Goal: Entertainment & Leisure: Consume media (video, audio)

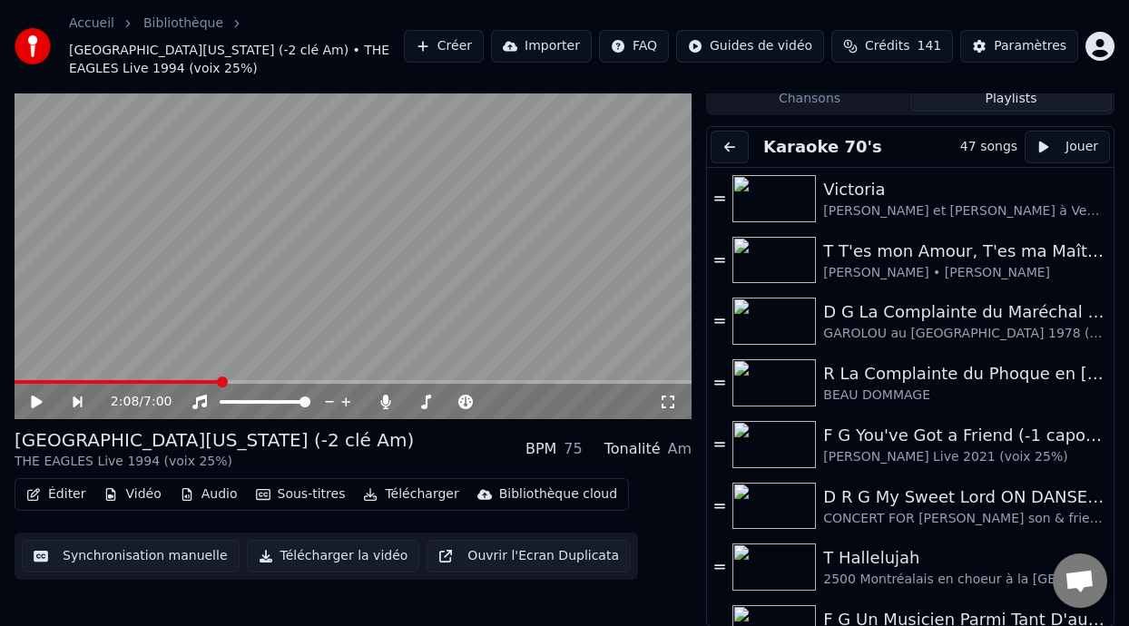
scroll to position [166, 0]
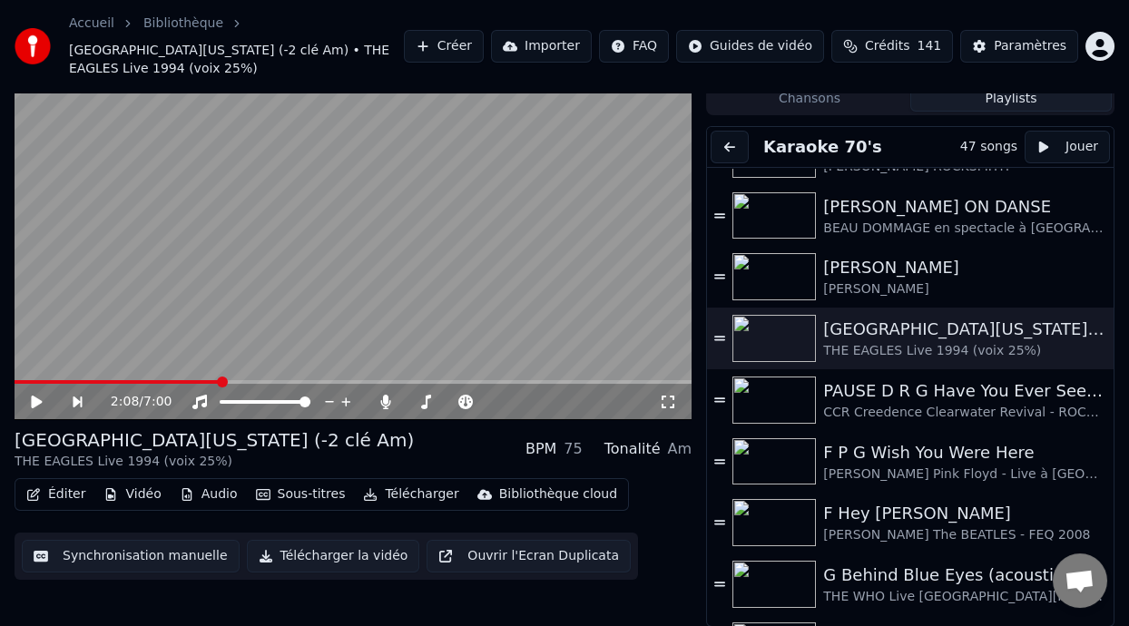
click at [38, 397] on icon at bounding box center [49, 402] width 41 height 15
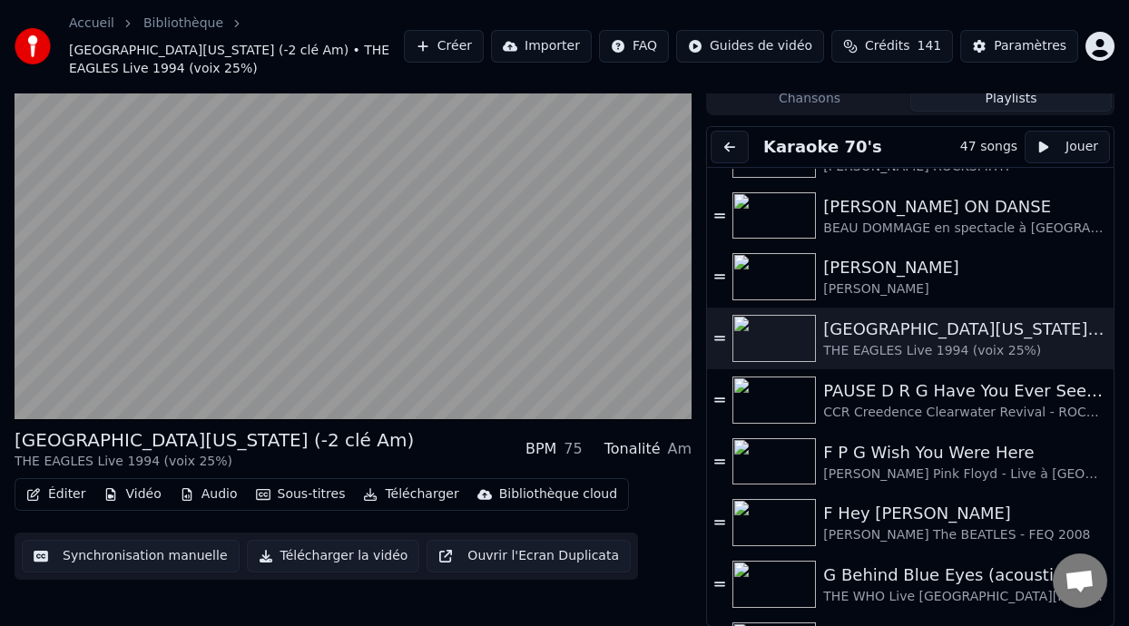
scroll to position [0, 0]
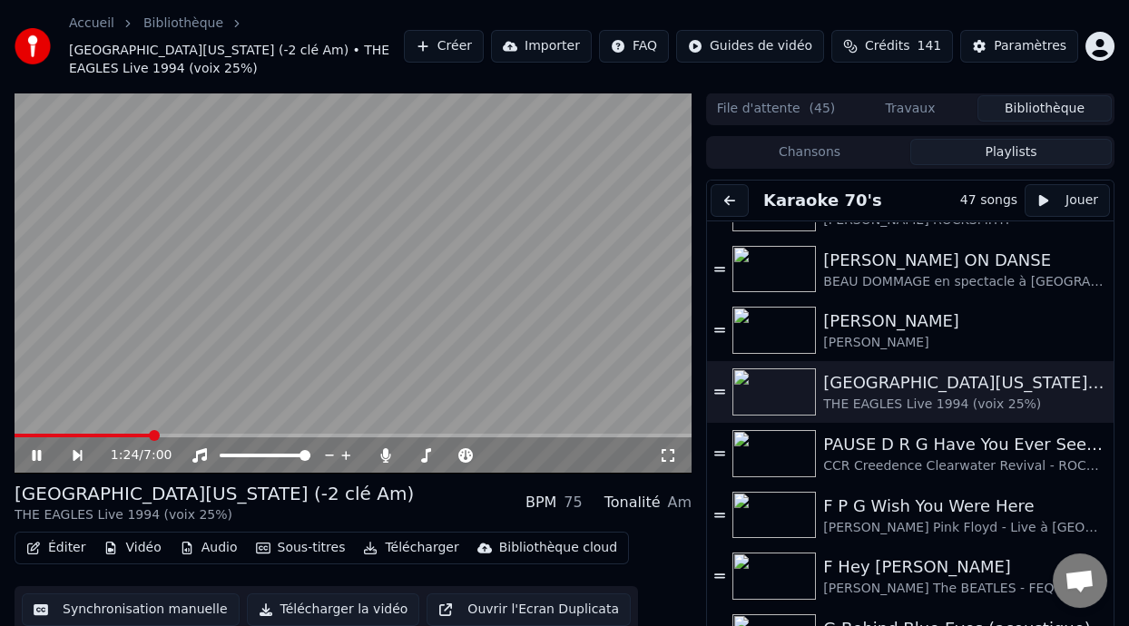
drag, startPoint x: 356, startPoint y: 375, endPoint x: 476, endPoint y: 471, distance: 154.3
click at [451, 447] on div "1:24 / 7:00" at bounding box center [353, 283] width 677 height 381
click at [30, 449] on icon at bounding box center [49, 455] width 41 height 15
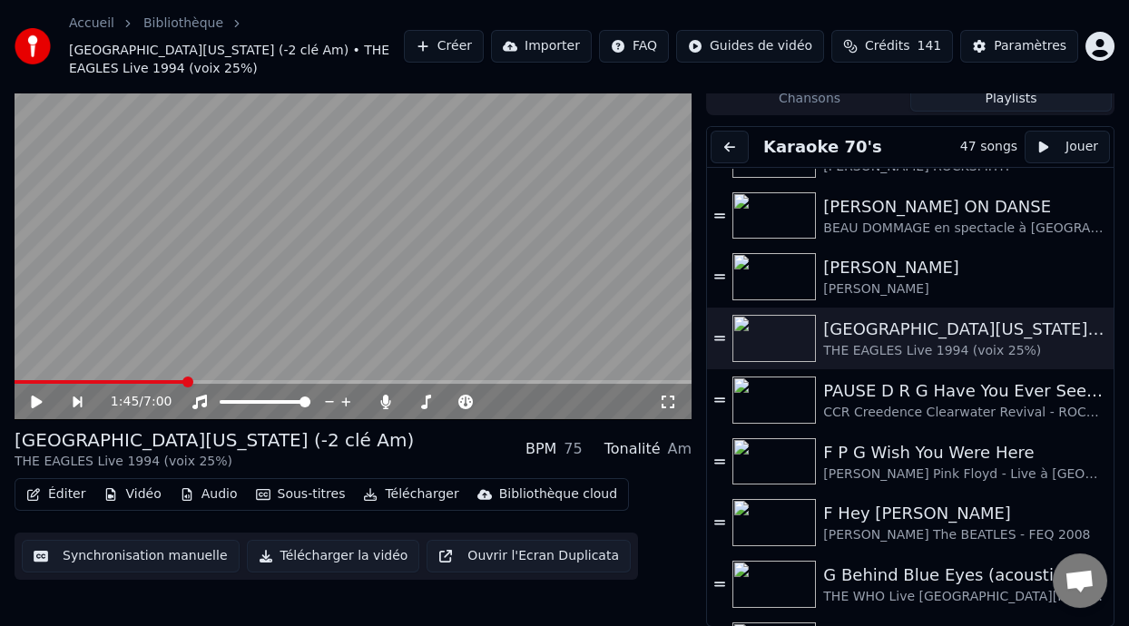
click at [37, 400] on icon at bounding box center [36, 402] width 11 height 13
click at [38, 397] on icon at bounding box center [49, 402] width 41 height 15
click at [35, 397] on icon at bounding box center [36, 402] width 11 height 13
click at [39, 397] on icon at bounding box center [36, 402] width 9 height 11
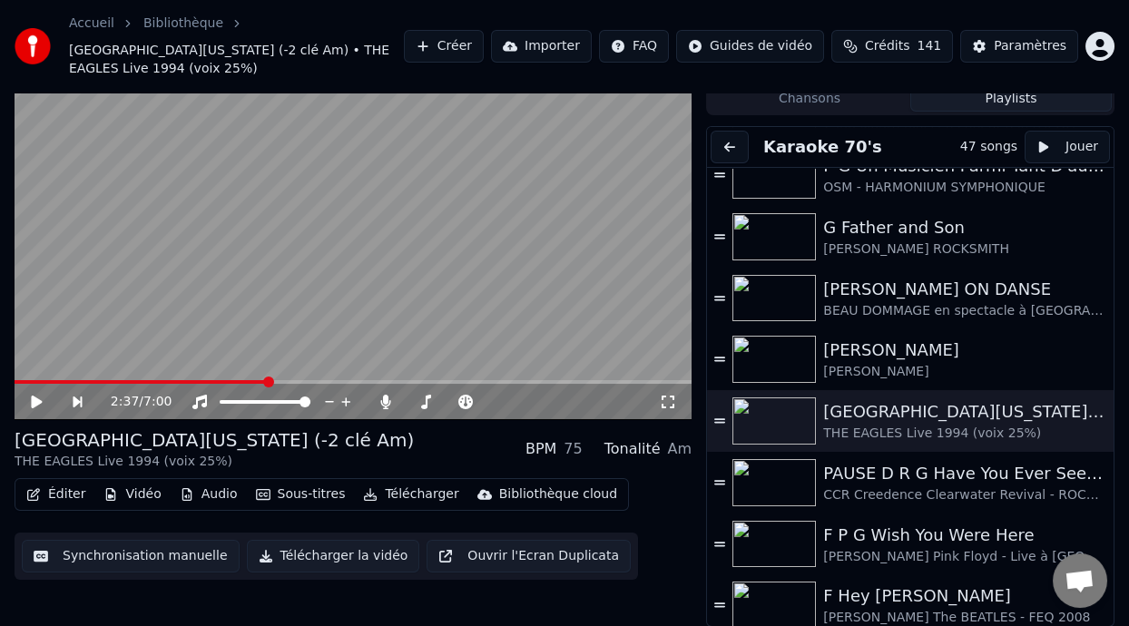
scroll to position [544, 0]
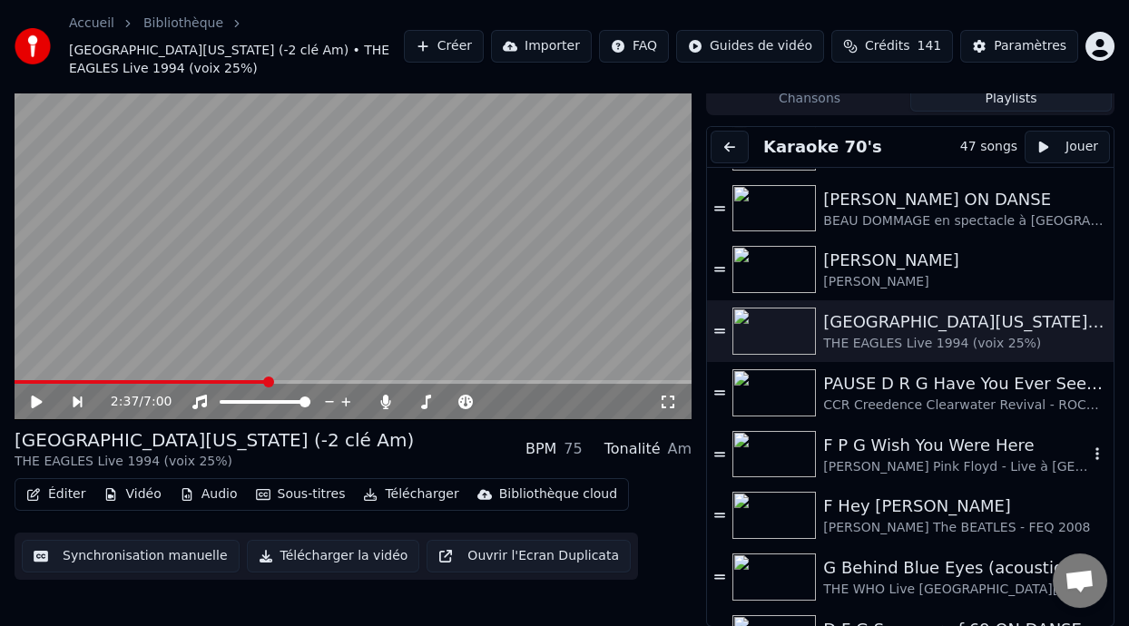
click at [910, 446] on div "F P G Wish You Were Here" at bounding box center [955, 445] width 265 height 25
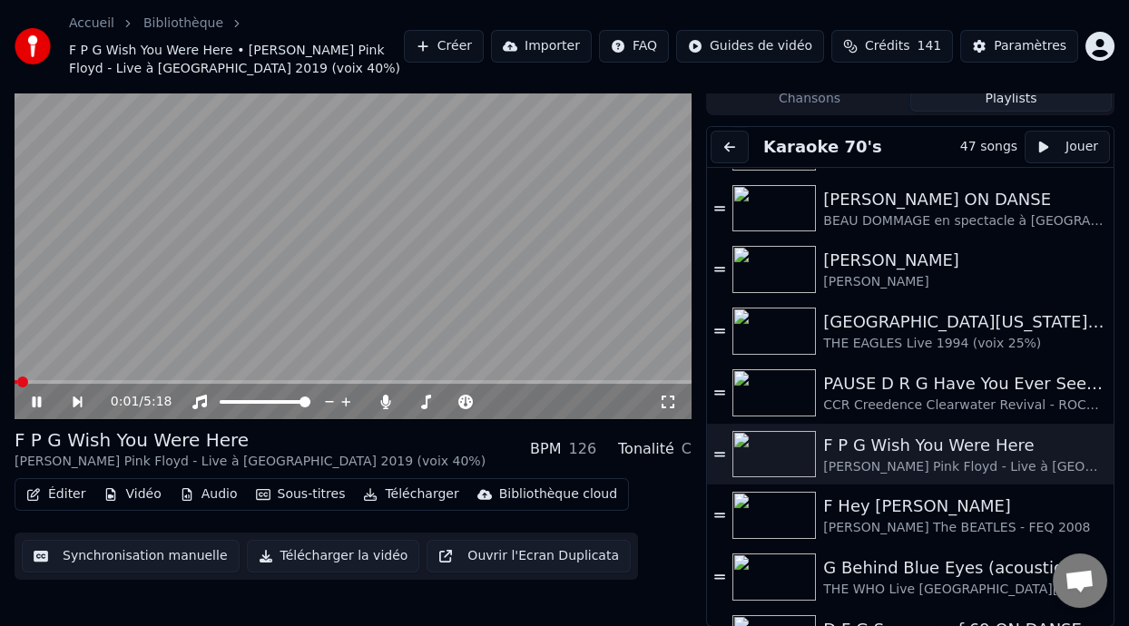
click at [37, 398] on icon at bounding box center [36, 402] width 9 height 11
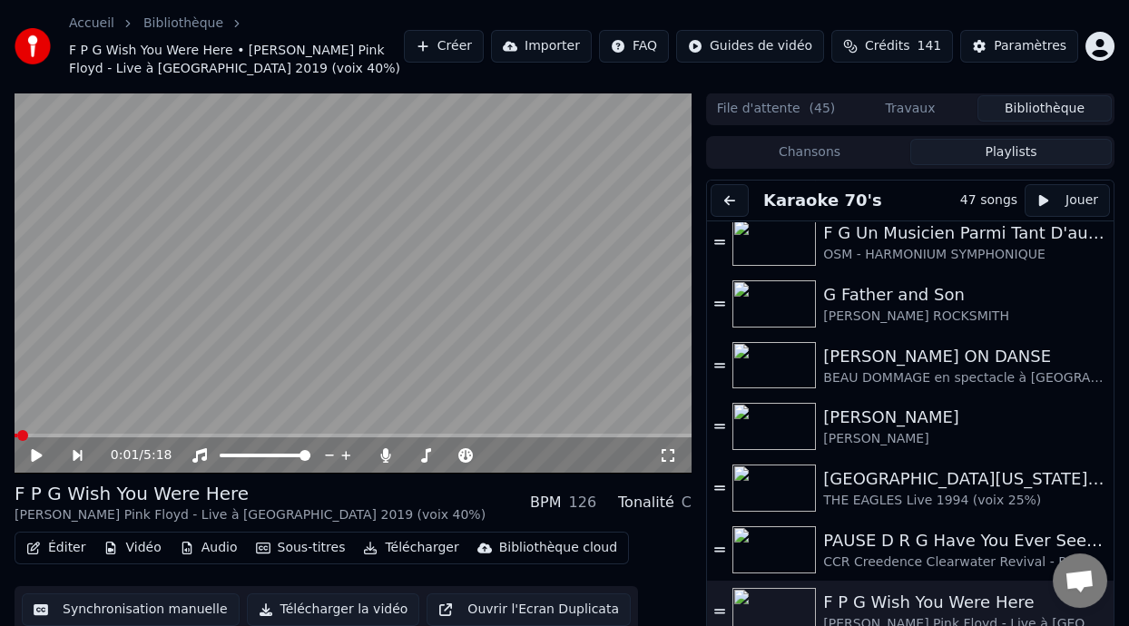
scroll to position [451, 0]
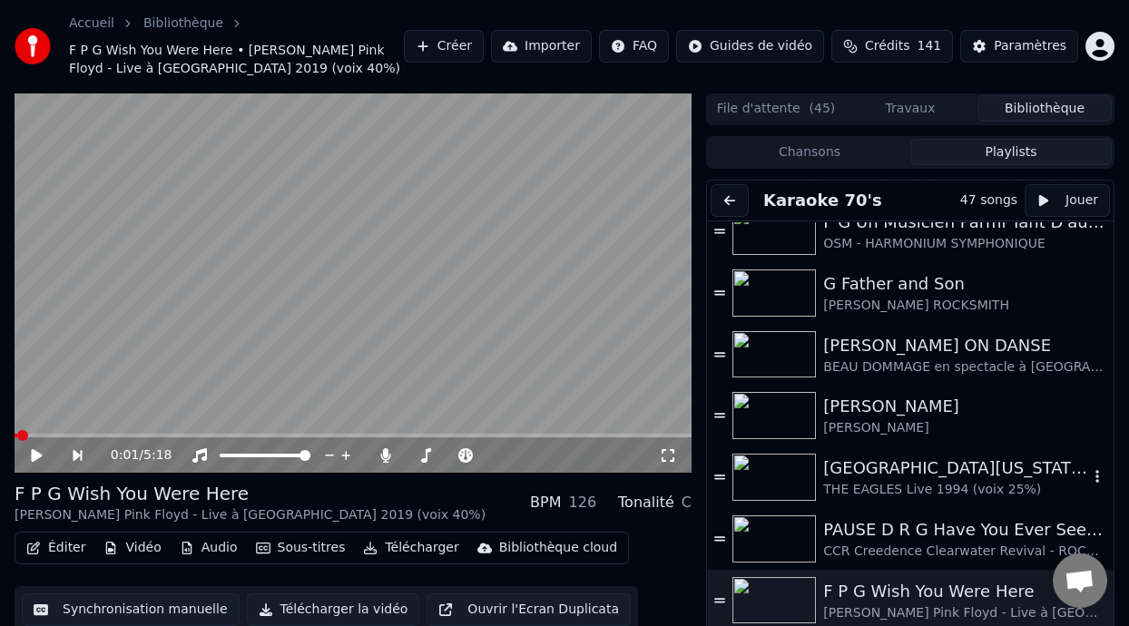
click at [895, 478] on div "[GEOGRAPHIC_DATA][US_STATE] (-2 clé Am)" at bounding box center [955, 468] width 265 height 25
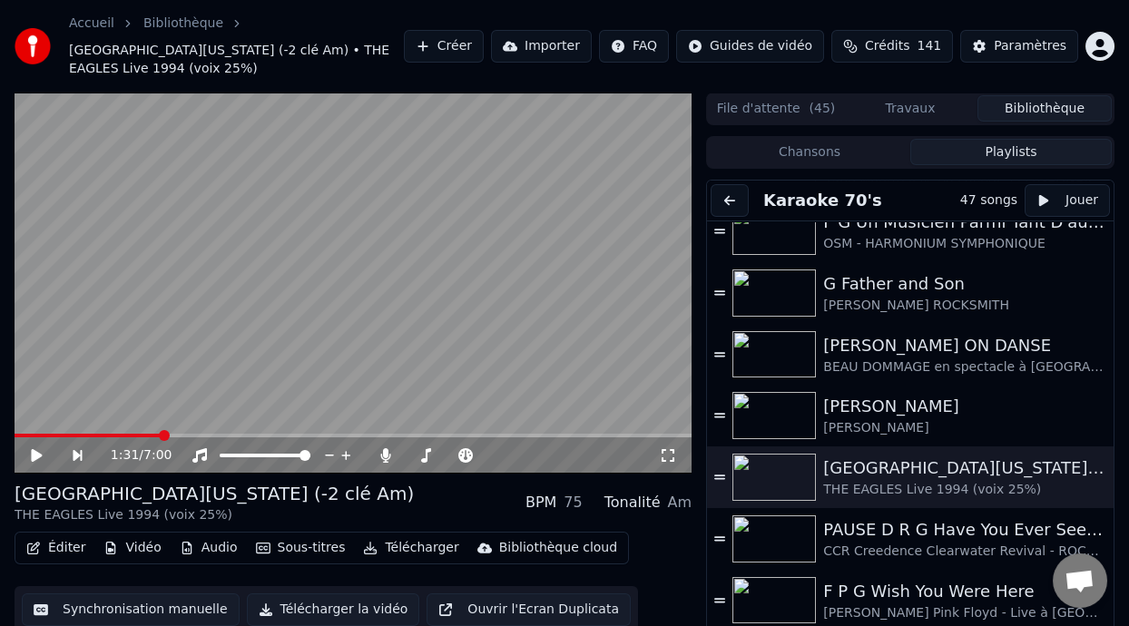
scroll to position [54, 0]
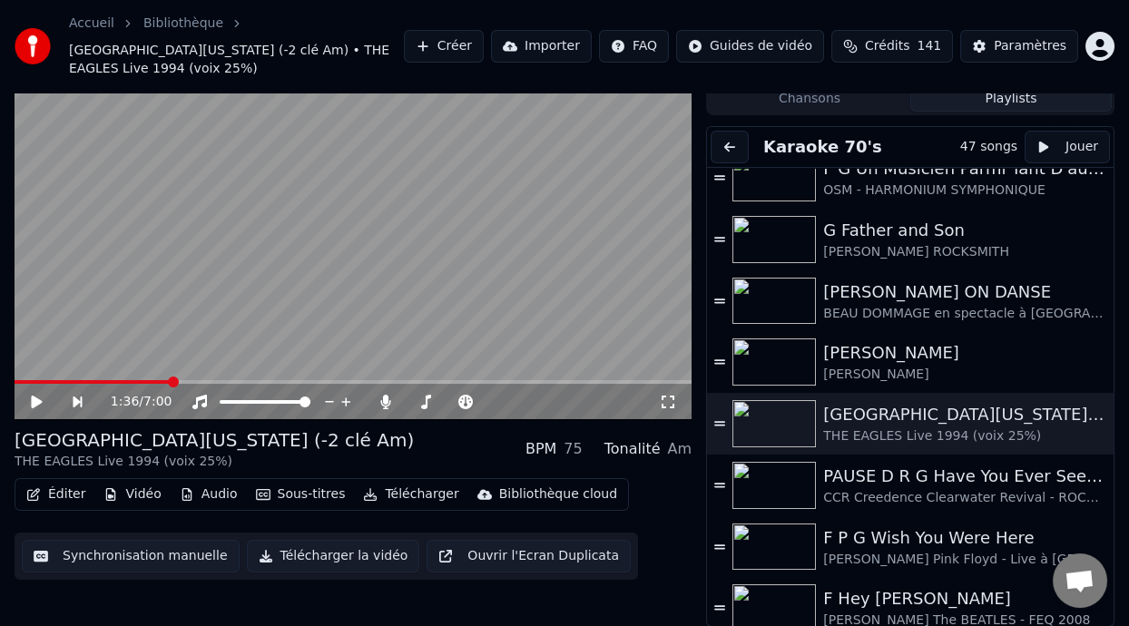
click at [36, 398] on icon at bounding box center [36, 402] width 11 height 13
click at [30, 398] on icon at bounding box center [49, 402] width 41 height 15
